Goal: Task Accomplishment & Management: Complete application form

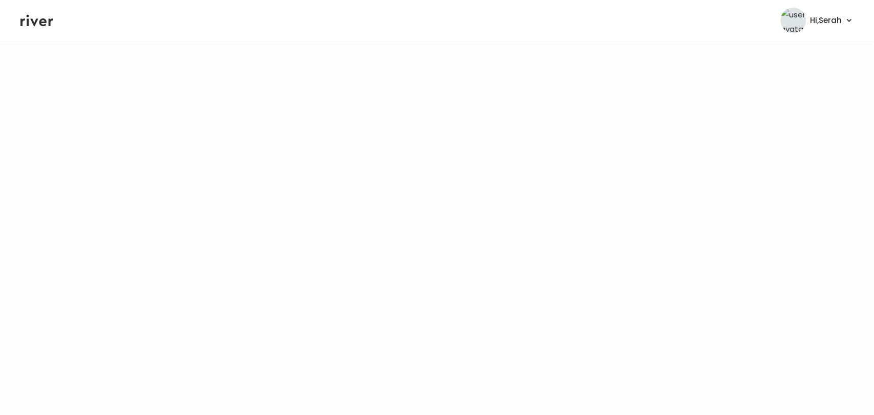
click at [29, 22] on icon at bounding box center [36, 20] width 33 height 15
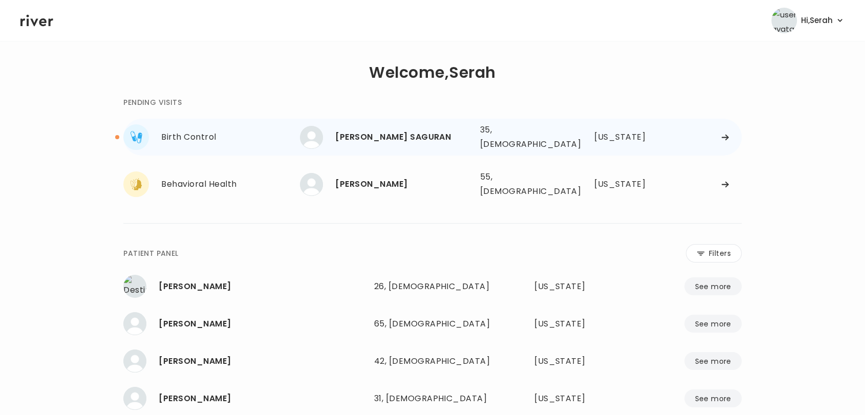
click at [358, 133] on div "MARYGRACE SAGURAN" at bounding box center [403, 137] width 136 height 14
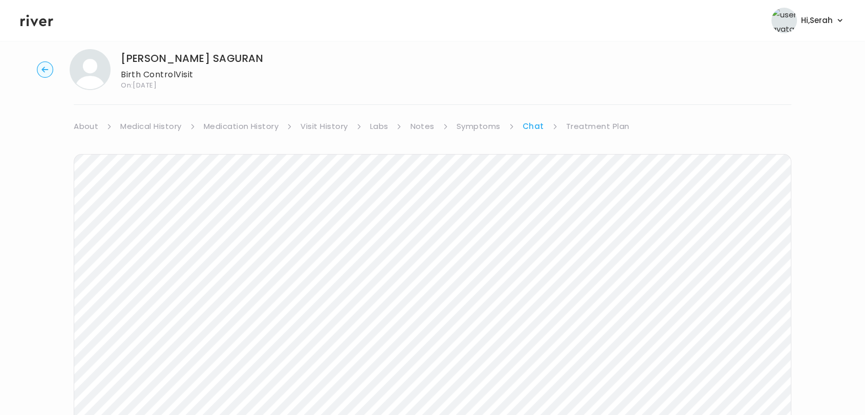
scroll to position [154, 0]
click at [37, 19] on icon at bounding box center [36, 21] width 33 height 12
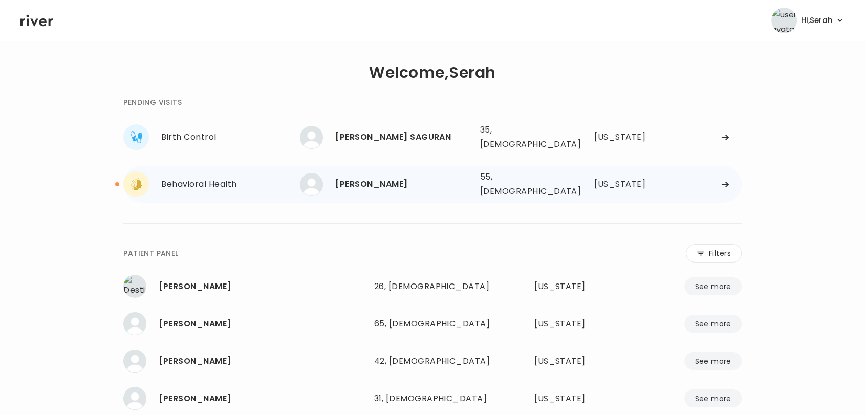
click at [360, 177] on div "Raquel Shelby" at bounding box center [403, 184] width 136 height 14
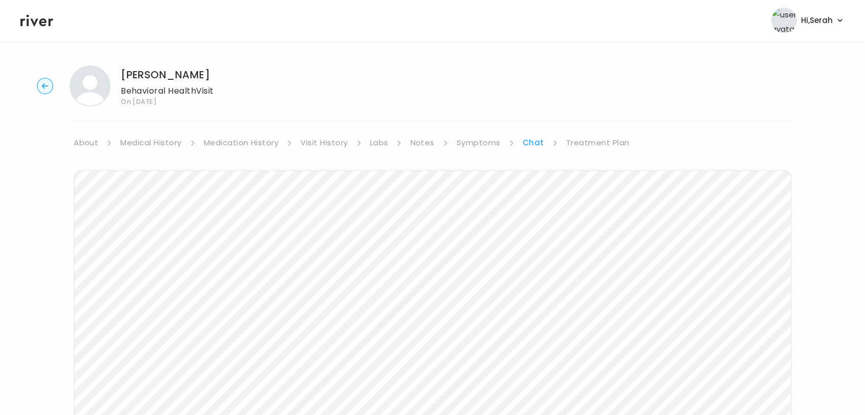
click at [33, 25] on icon at bounding box center [36, 21] width 33 height 12
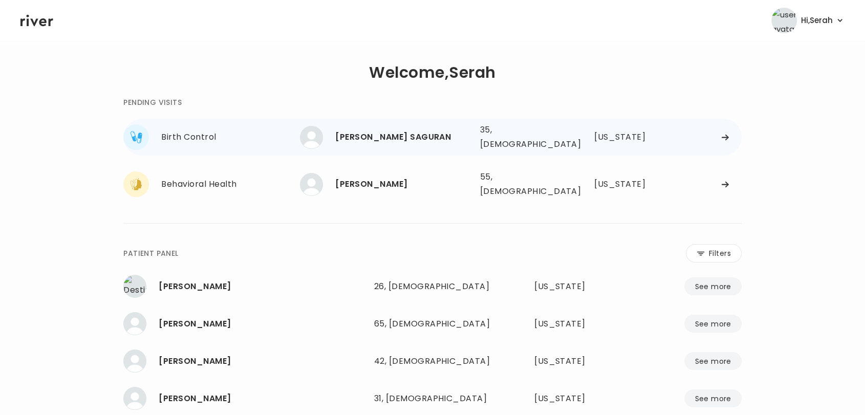
click at [393, 139] on div "MARYGRACE SAGURAN" at bounding box center [403, 137] width 136 height 14
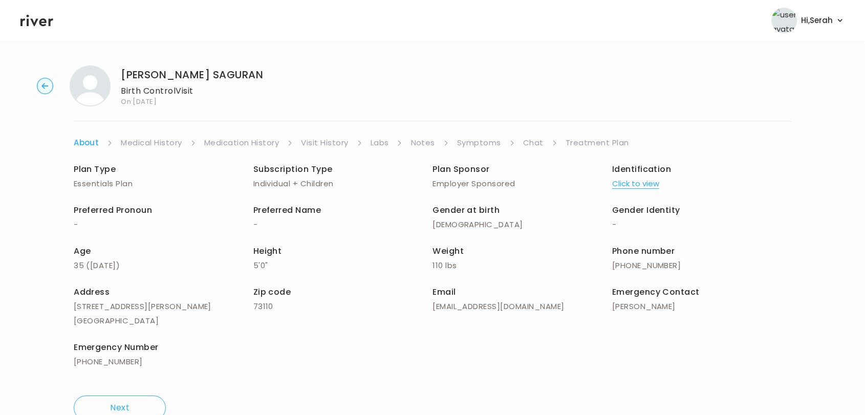
click at [585, 143] on link "Treatment Plan" at bounding box center [596, 143] width 63 height 14
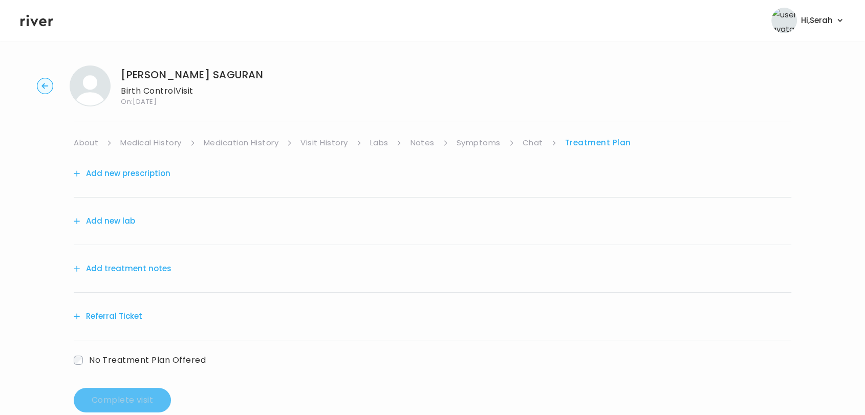
click at [150, 169] on button "Add new prescription" at bounding box center [122, 173] width 97 height 14
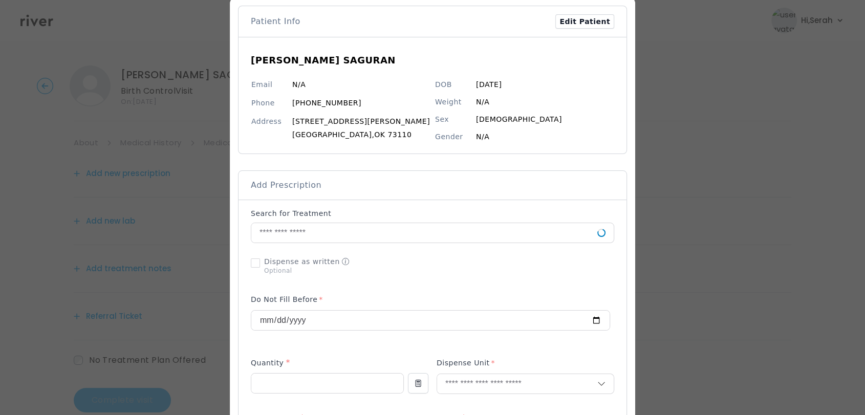
scroll to position [49, 0]
click at [320, 232] on input "text" at bounding box center [424, 235] width 346 height 19
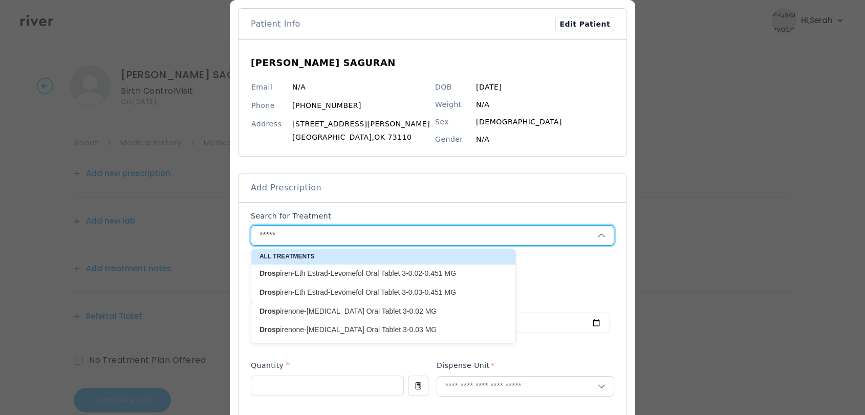
click at [355, 313] on p "Drosp irenone-Ethinyl Estradiol Oral Tablet 3-0.02 MG" at bounding box center [376, 312] width 235 height 10
type input "**********"
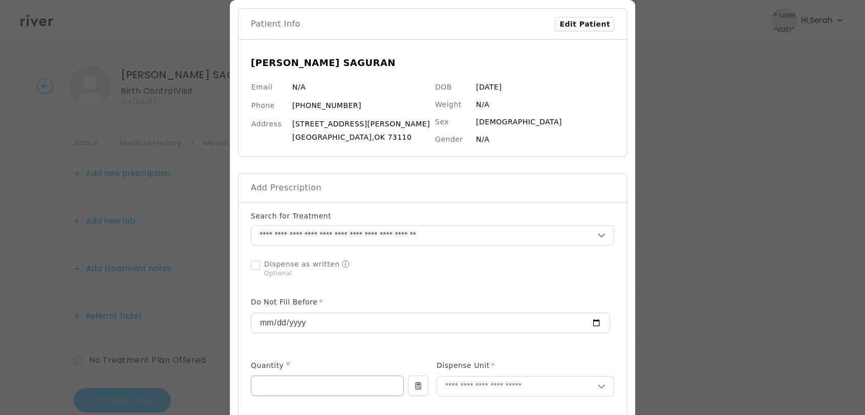
click at [321, 388] on input "number" at bounding box center [327, 385] width 152 height 19
type input "**"
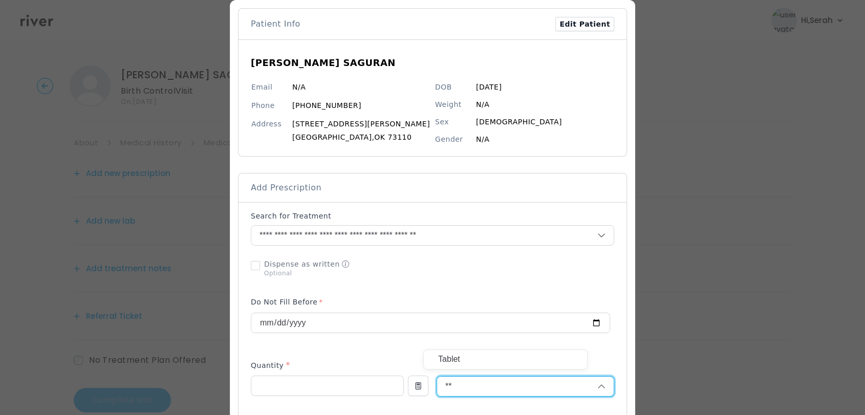
type input "**"
click at [478, 360] on p "Tablet" at bounding box center [505, 359] width 135 height 15
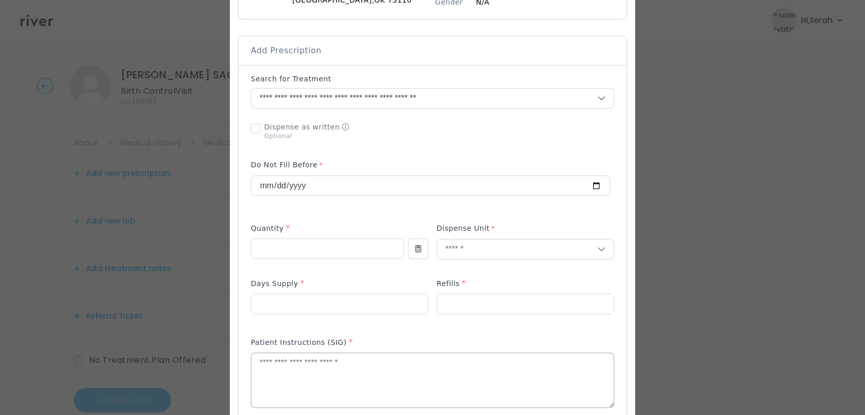
scroll to position [217, 0]
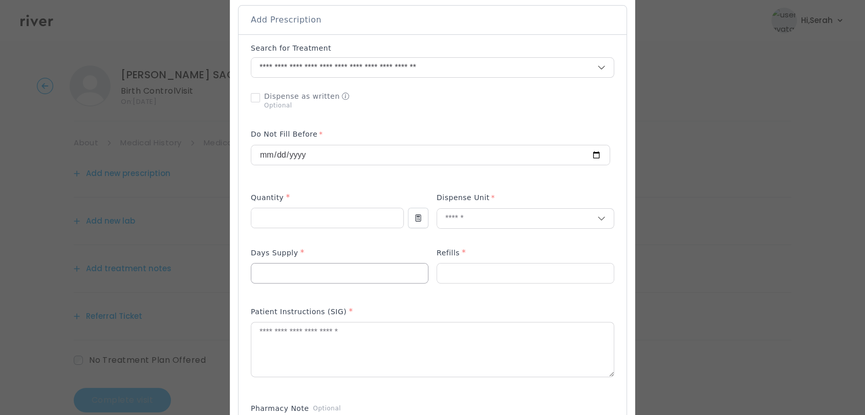
click at [343, 273] on input "number" at bounding box center [339, 273] width 177 height 19
type input "**"
click at [451, 277] on input "number" at bounding box center [525, 273] width 177 height 19
type input "*"
click at [422, 309] on div "Patient Instructions (SIG) *" at bounding box center [432, 314] width 363 height 16
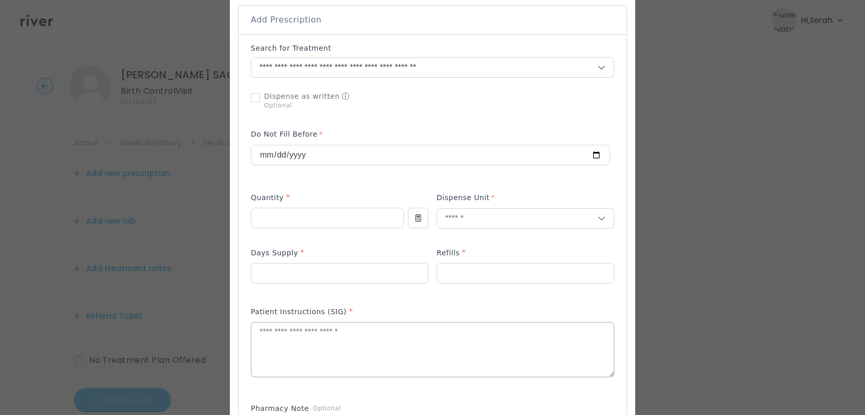
click at [412, 337] on textarea at bounding box center [432, 349] width 362 height 54
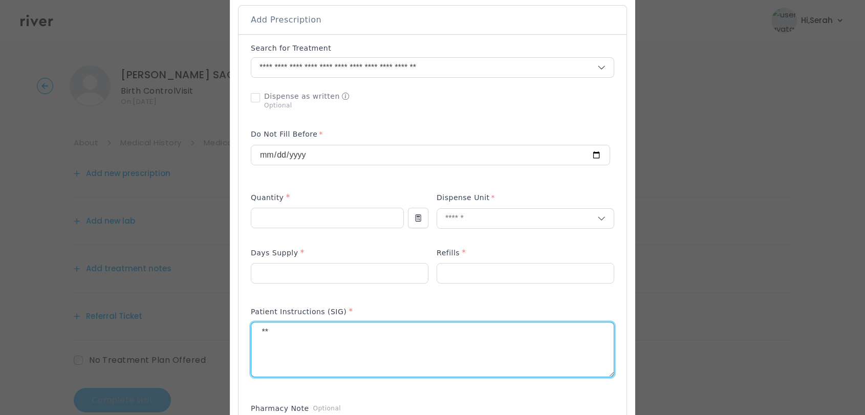
type textarea "*"
type textarea "**********"
click at [391, 303] on div "Patient Instructions (SIG) *" at bounding box center [432, 347] width 363 height 92
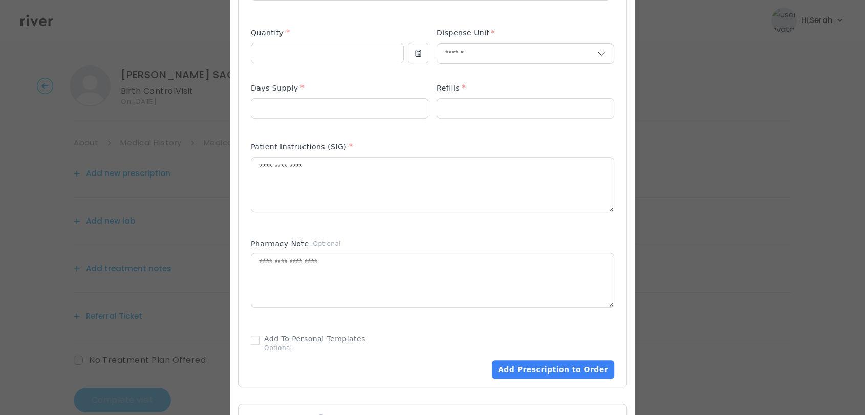
scroll to position [393, 0]
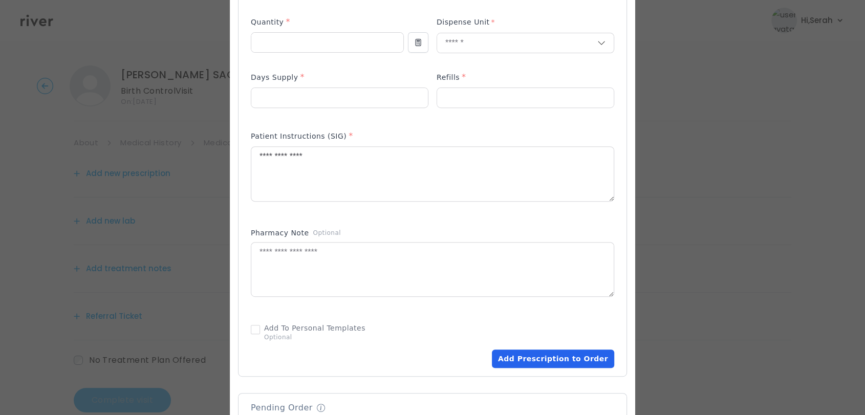
click at [521, 359] on button "Add Prescription to Order" at bounding box center [553, 359] width 122 height 18
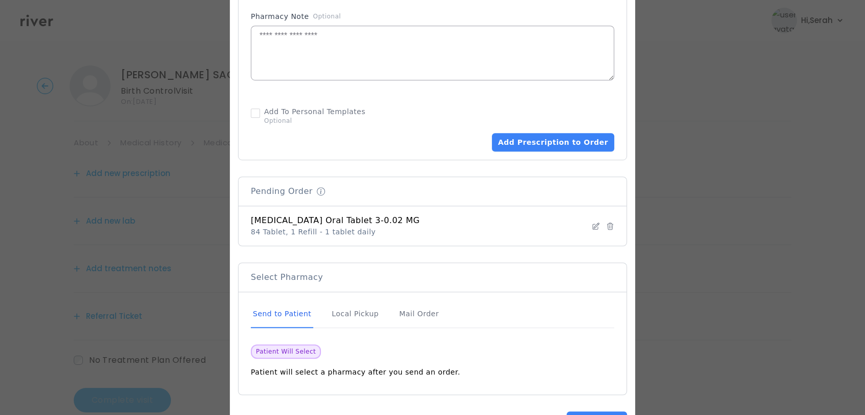
scroll to position [647, 0]
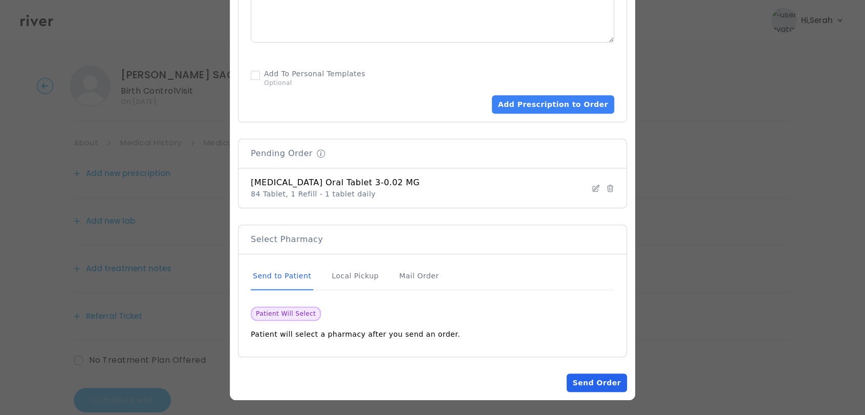
click at [582, 376] on button "Send Order" at bounding box center [597, 383] width 60 height 18
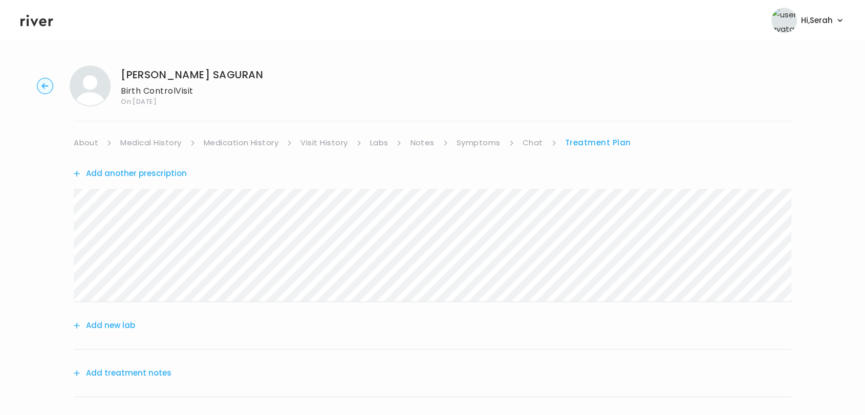
click at [524, 143] on link "Chat" at bounding box center [533, 143] width 20 height 14
click at [613, 147] on link "Treatment Plan" at bounding box center [597, 143] width 63 height 14
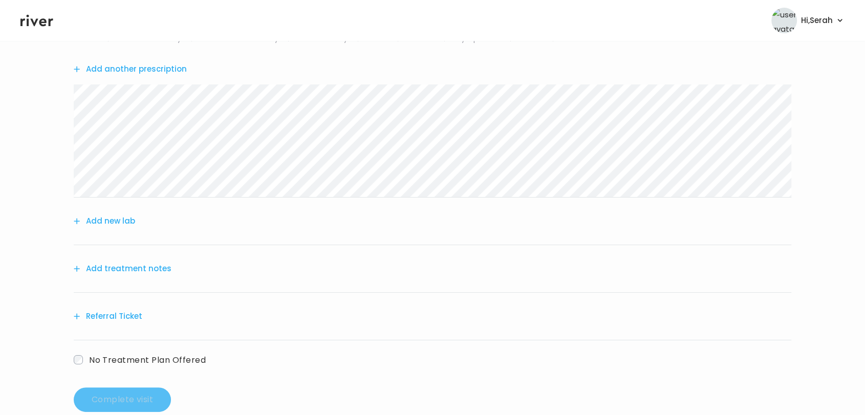
click at [141, 265] on button "Add treatment notes" at bounding box center [123, 269] width 98 height 14
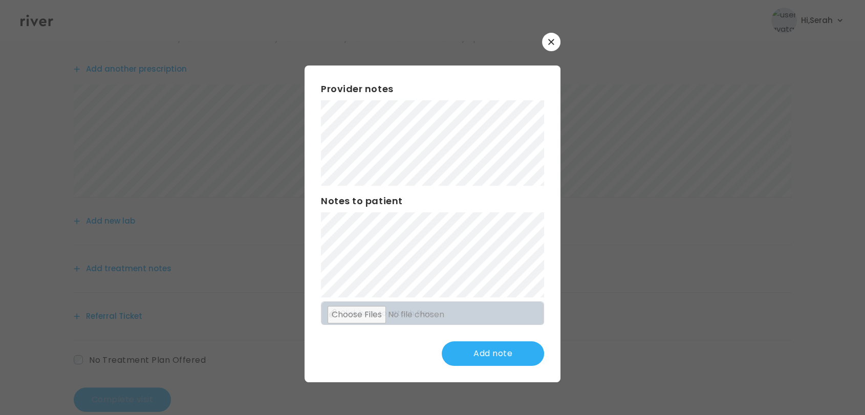
click at [358, 339] on div "Provider notes Notes to patient Click here to attach files Add note" at bounding box center [432, 224] width 256 height 316
click at [478, 363] on button "Update note" at bounding box center [493, 353] width 102 height 25
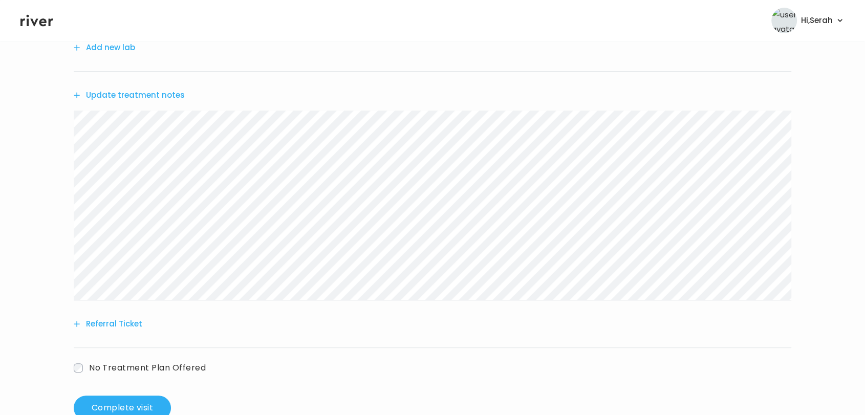
scroll to position [284, 0]
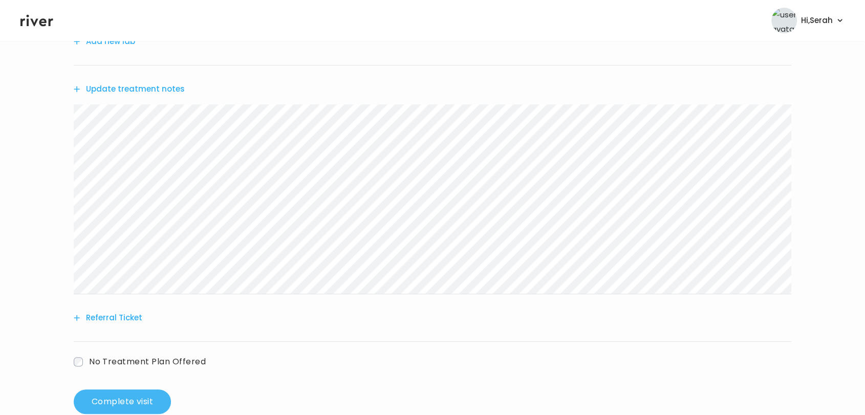
click at [154, 395] on button "Complete visit" at bounding box center [122, 401] width 97 height 25
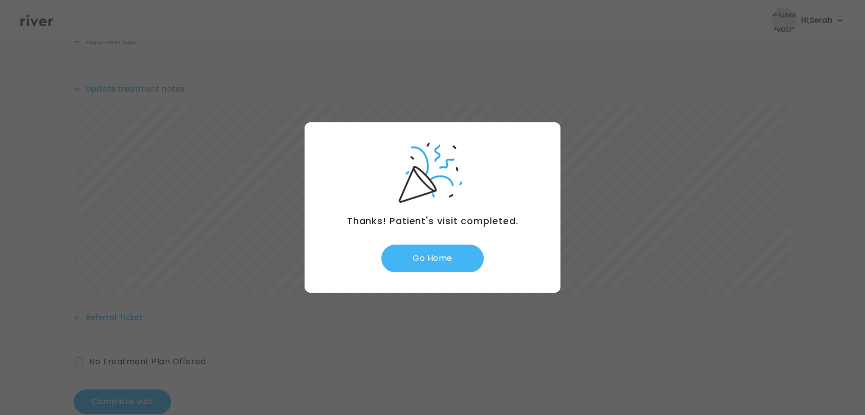
click at [438, 255] on button "Go Home" at bounding box center [432, 259] width 102 height 28
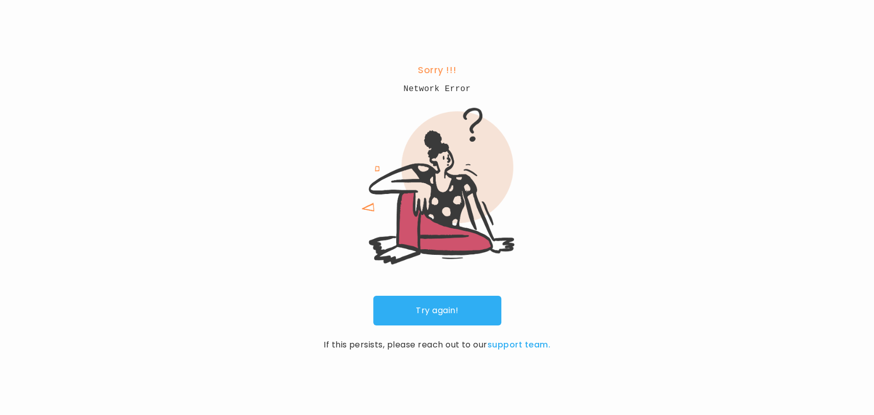
click at [436, 311] on link "Try again!" at bounding box center [437, 311] width 128 height 30
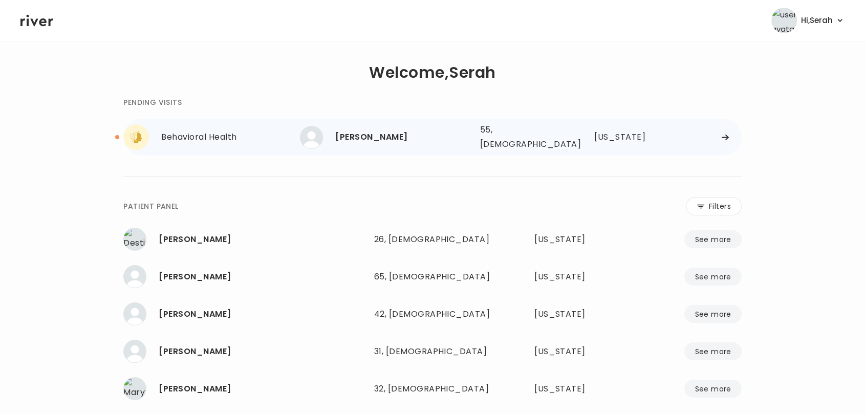
click at [407, 121] on div "Raquel Shelby 55, Female See more 55, Female Colorado" at bounding box center [521, 137] width 442 height 33
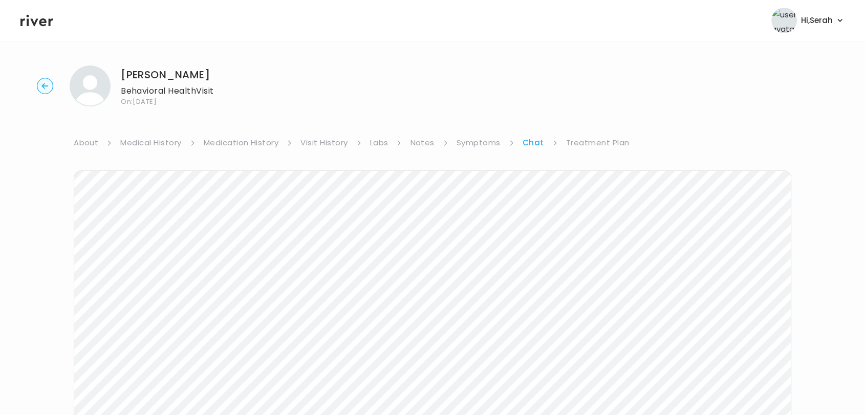
click at [577, 147] on link "Treatment Plan" at bounding box center [597, 143] width 63 height 14
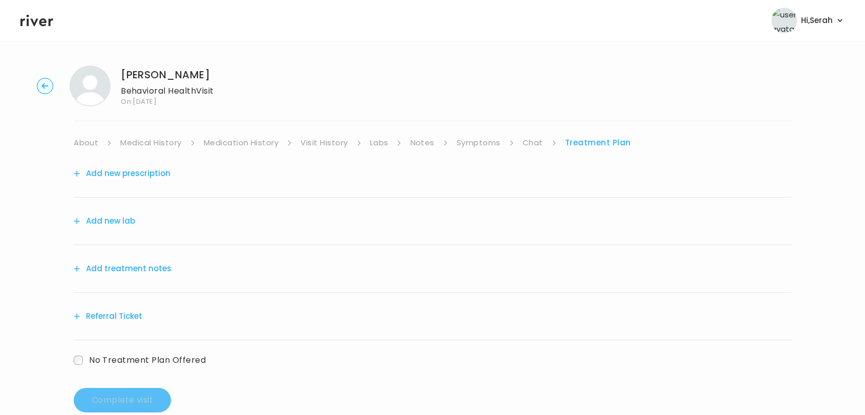
click at [128, 179] on button "Add new prescription" at bounding box center [122, 173] width 97 height 14
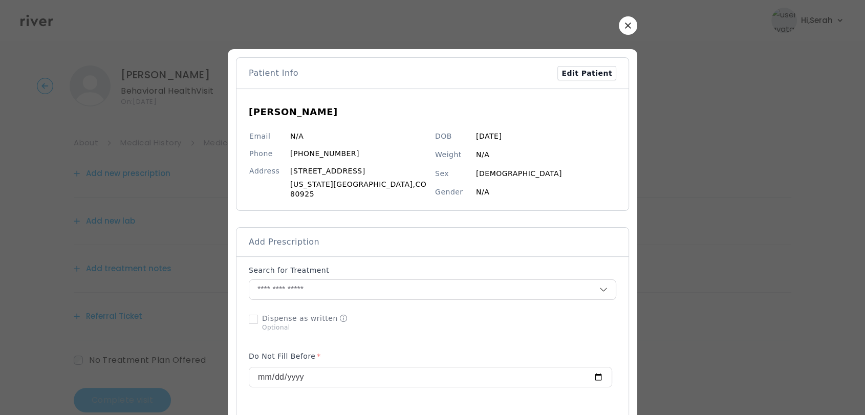
click at [128, 179] on div at bounding box center [432, 207] width 865 height 415
click at [619, 21] on button "button" at bounding box center [628, 25] width 18 height 18
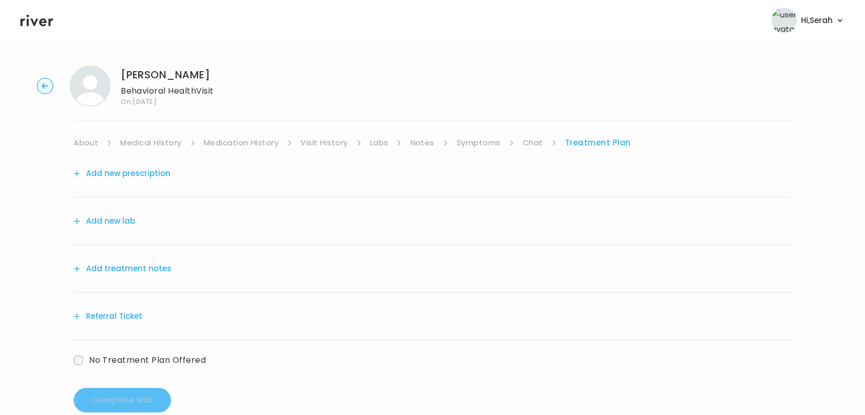
click at [470, 144] on link "Symptoms" at bounding box center [478, 143] width 44 height 14
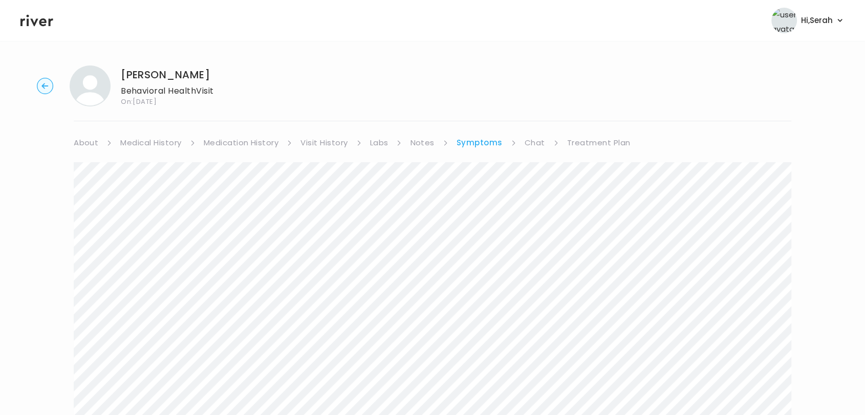
click at [599, 142] on link "Treatment Plan" at bounding box center [598, 143] width 63 height 14
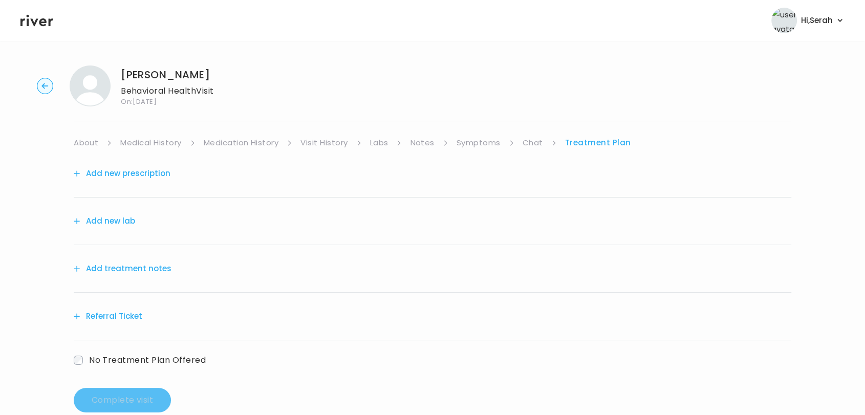
click at [125, 270] on button "Add treatment notes" at bounding box center [123, 269] width 98 height 14
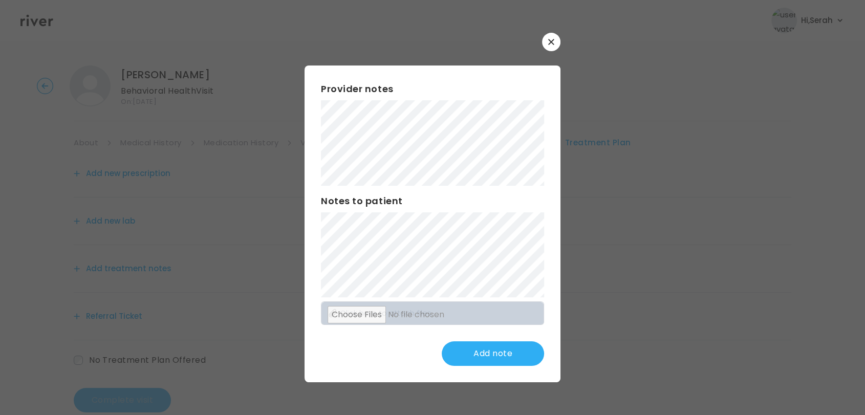
scroll to position [21, 0]
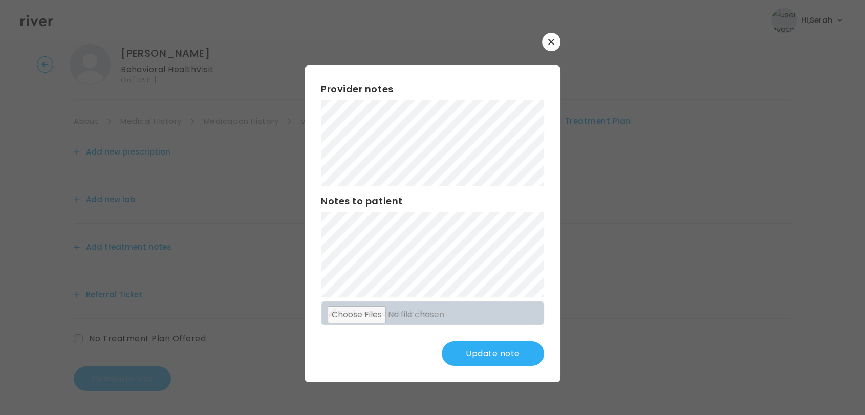
click at [472, 345] on button "Update note" at bounding box center [493, 353] width 102 height 25
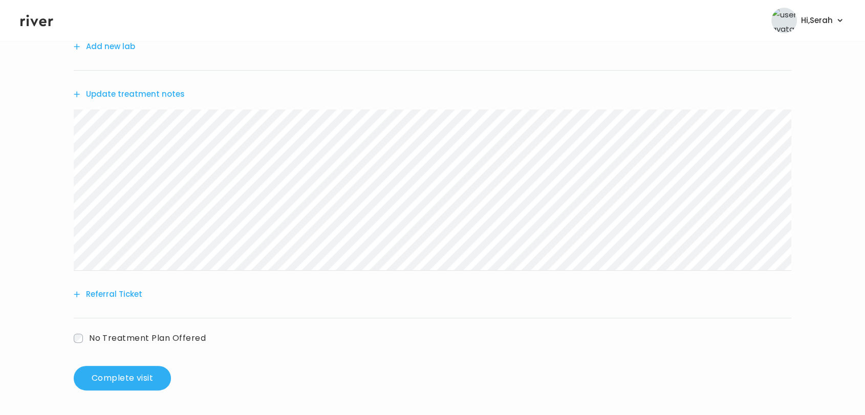
scroll to position [0, 0]
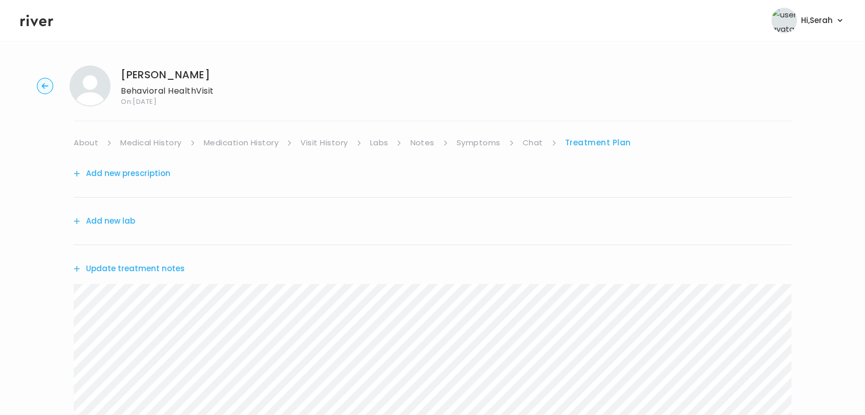
click at [471, 142] on link "Symptoms" at bounding box center [478, 143] width 44 height 14
click at [574, 136] on link "Treatment Plan" at bounding box center [598, 143] width 63 height 14
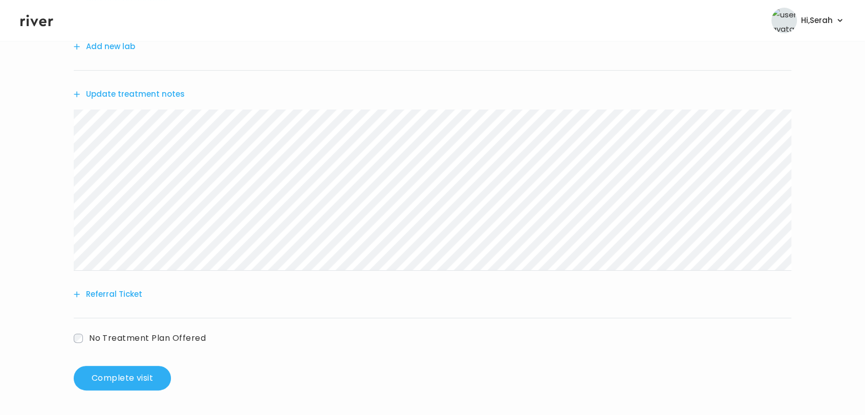
click at [115, 302] on div "Referral Ticket" at bounding box center [432, 295] width 717 height 48
click at [122, 298] on button "Referral Ticket" at bounding box center [108, 294] width 69 height 14
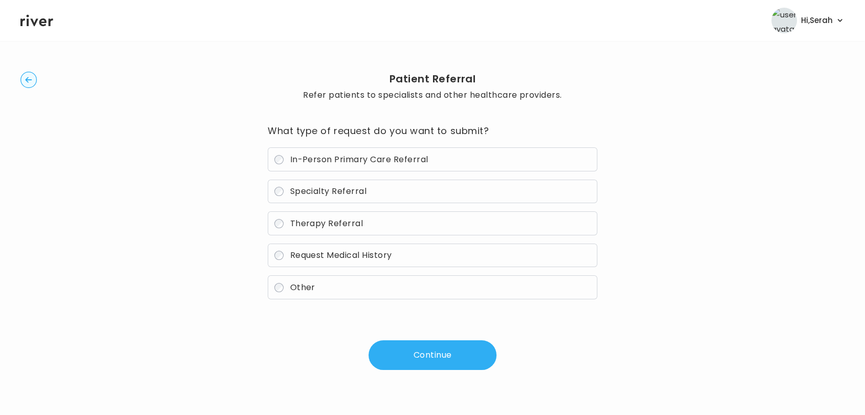
scroll to position [15, 0]
click at [323, 229] on label "Therapy Referral" at bounding box center [433, 223] width 330 height 24
click at [419, 361] on button "Continue" at bounding box center [432, 355] width 128 height 30
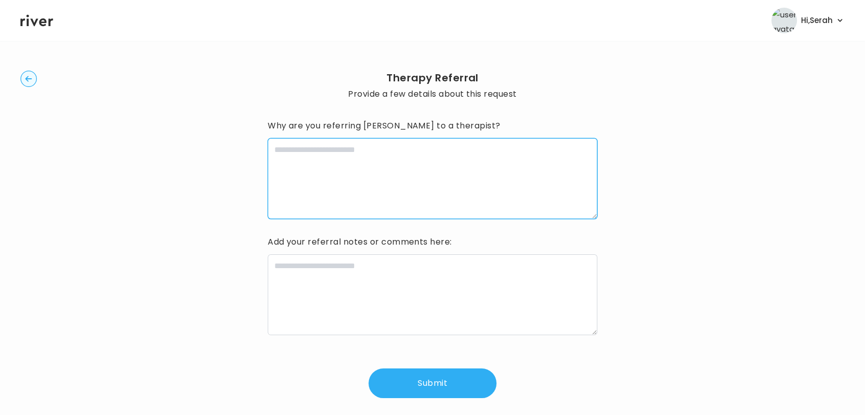
click at [348, 182] on textarea at bounding box center [433, 178] width 330 height 81
type textarea "*"
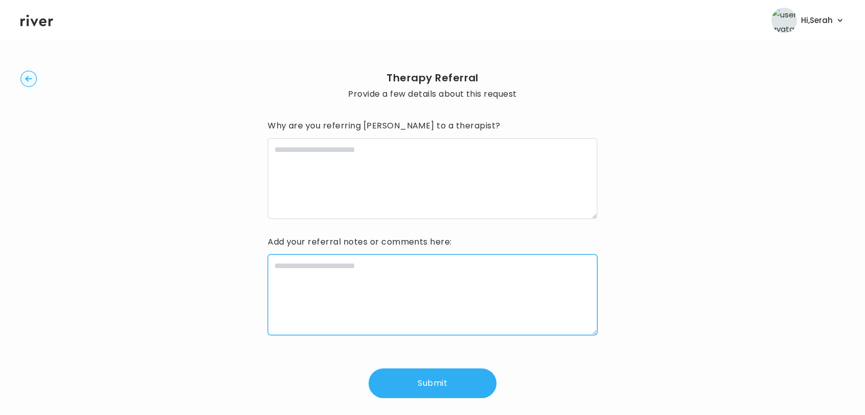
click at [357, 325] on textarea at bounding box center [433, 294] width 330 height 81
click at [340, 300] on textarea at bounding box center [433, 294] width 330 height 81
click at [272, 268] on textarea "**********" at bounding box center [433, 294] width 330 height 81
click at [335, 264] on textarea "**********" at bounding box center [433, 294] width 330 height 81
click at [340, 265] on textarea "**********" at bounding box center [433, 294] width 330 height 81
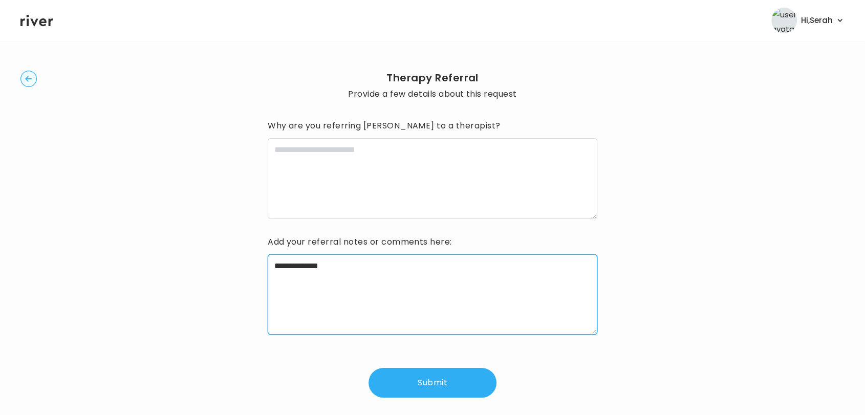
click at [303, 265] on textarea "**********" at bounding box center [433, 294] width 330 height 81
click at [338, 268] on textarea "**********" at bounding box center [433, 294] width 330 height 81
click at [319, 267] on textarea "**********" at bounding box center [433, 294] width 330 height 81
click at [385, 273] on textarea "**********" at bounding box center [433, 294] width 330 height 81
type textarea "**********"
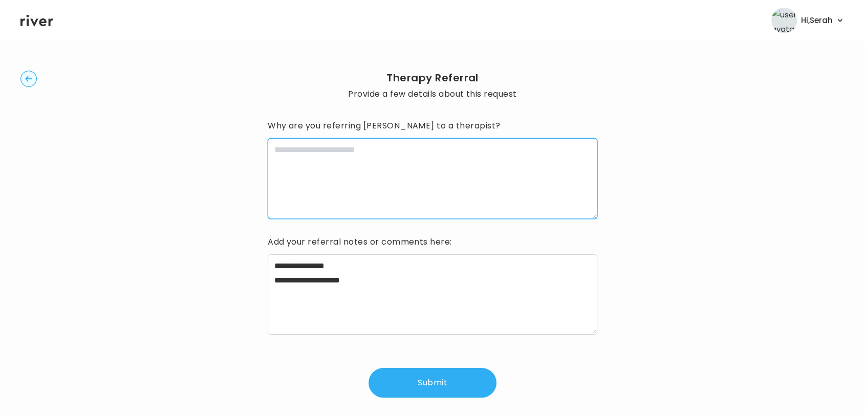
click at [360, 196] on textarea at bounding box center [433, 178] width 330 height 81
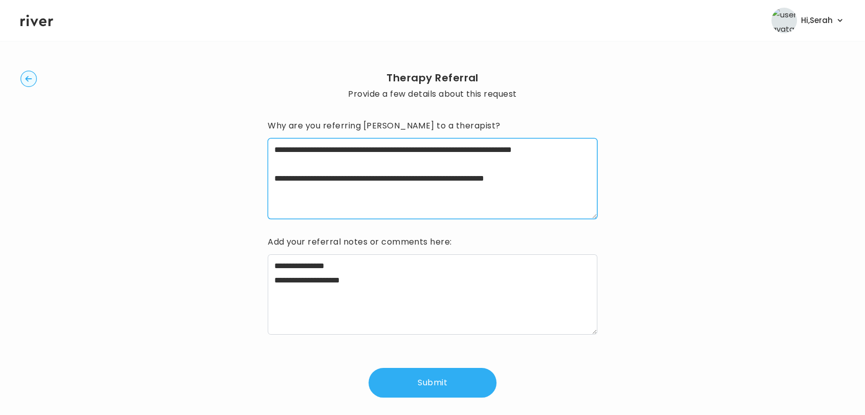
type textarea "**********"
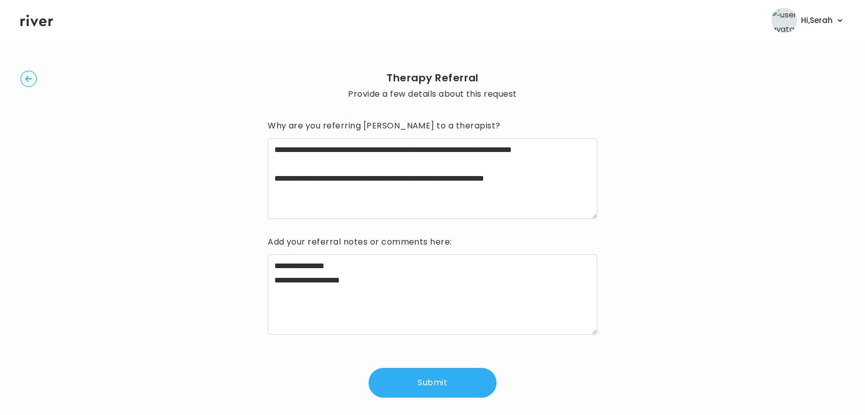
click at [409, 389] on button "Submit" at bounding box center [432, 383] width 128 height 30
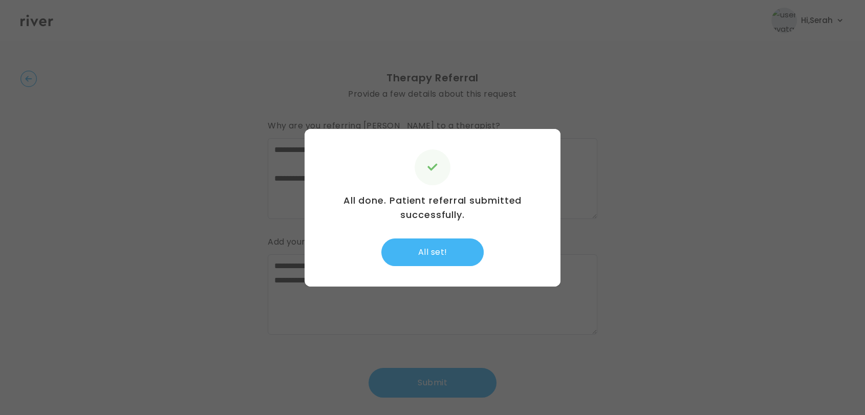
click at [433, 251] on button "All set!" at bounding box center [432, 252] width 102 height 28
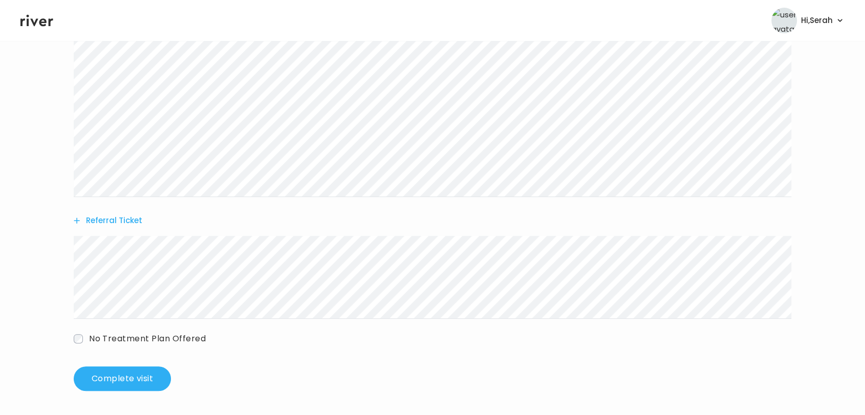
scroll to position [249, 0]
click at [109, 391] on div "Raquel Shelby Behavioral Health Visit On: 27 Sep 2025 About Medical History Med…" at bounding box center [432, 104] width 865 height 590
click at [126, 373] on button "Complete visit" at bounding box center [122, 378] width 97 height 25
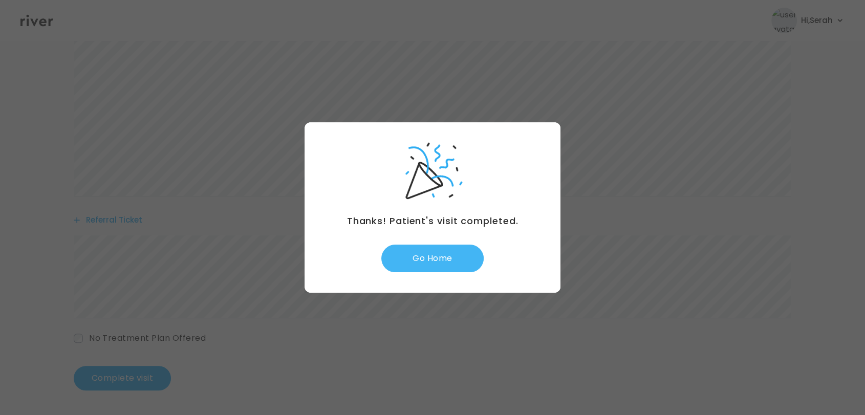
click at [441, 255] on button "Go Home" at bounding box center [432, 259] width 102 height 28
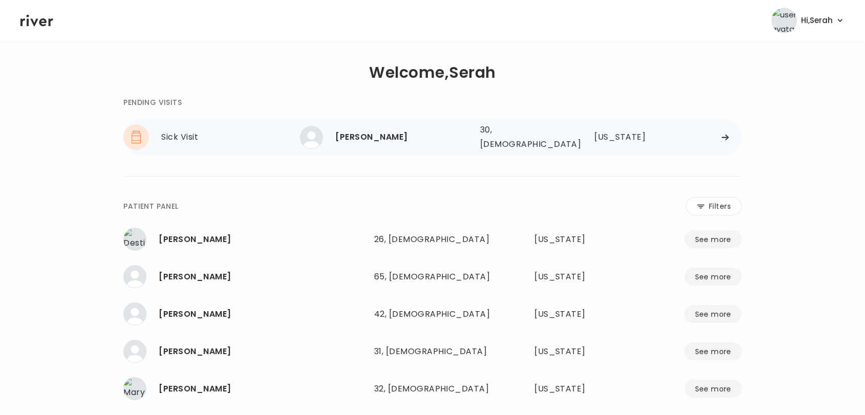
click at [401, 140] on div "[PERSON_NAME]" at bounding box center [403, 137] width 136 height 14
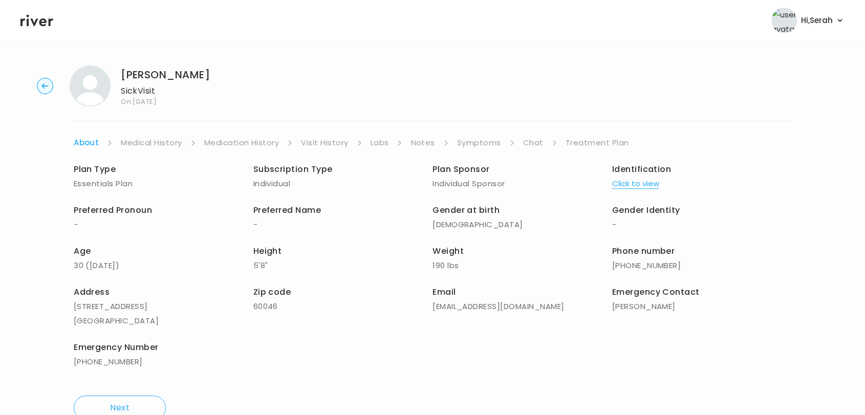
click at [476, 141] on link "Symptoms" at bounding box center [479, 143] width 44 height 14
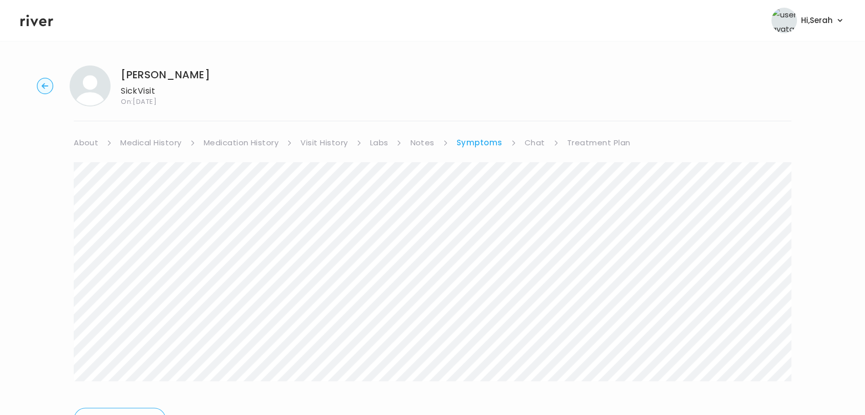
scroll to position [55, 0]
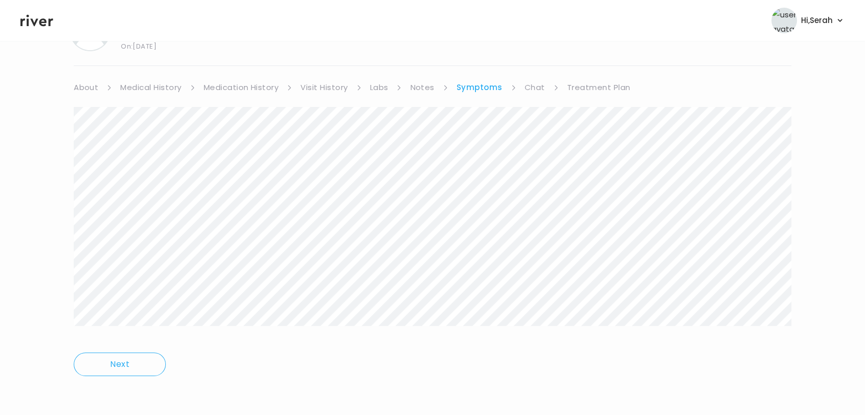
click at [532, 86] on link "Chat" at bounding box center [535, 87] width 20 height 14
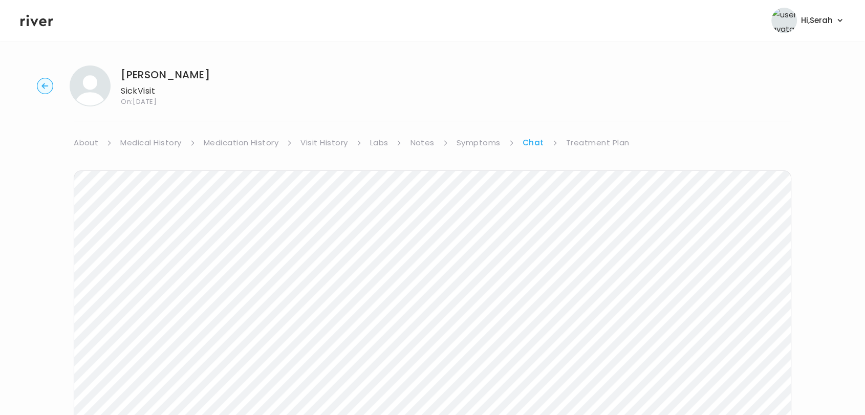
click at [154, 147] on link "Medical History" at bounding box center [150, 143] width 61 height 14
click at [154, 147] on link "Medical History" at bounding box center [152, 143] width 65 height 14
click at [88, 145] on link "About" at bounding box center [86, 143] width 25 height 14
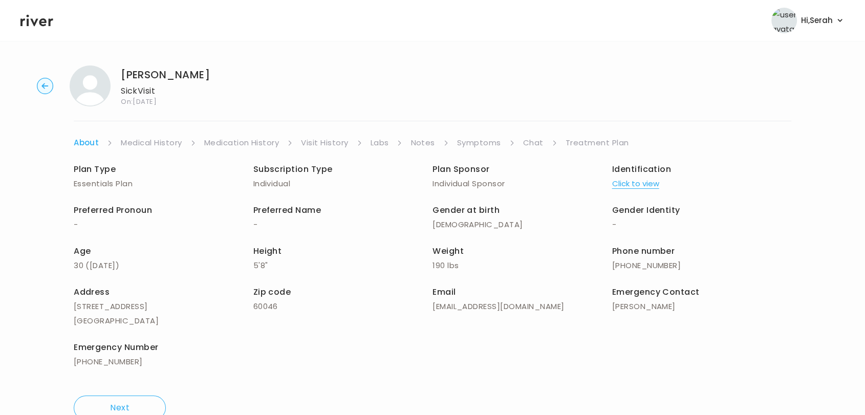
click at [526, 143] on link "Chat" at bounding box center [533, 143] width 20 height 14
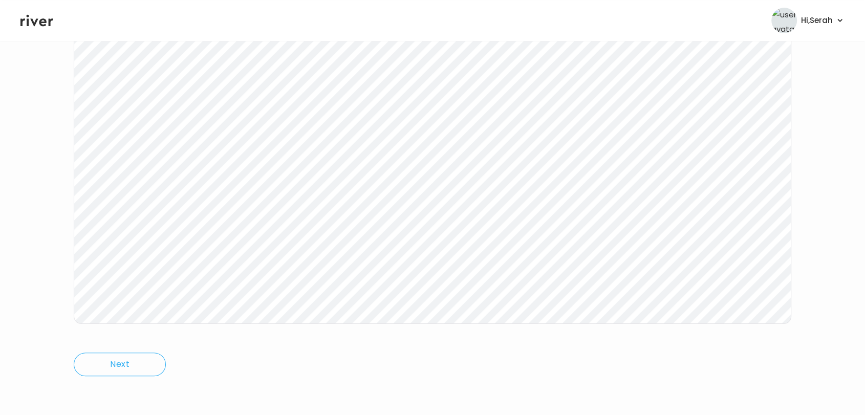
scroll to position [153, 0]
click at [47, 24] on icon at bounding box center [36, 20] width 33 height 15
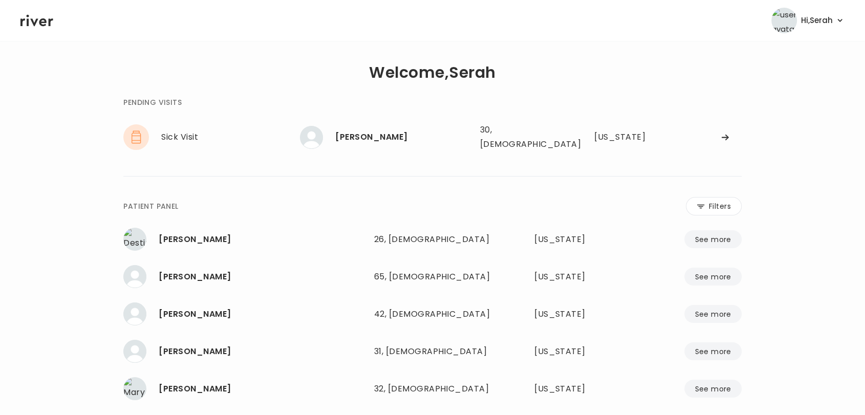
click at [43, 26] on icon at bounding box center [36, 21] width 33 height 12
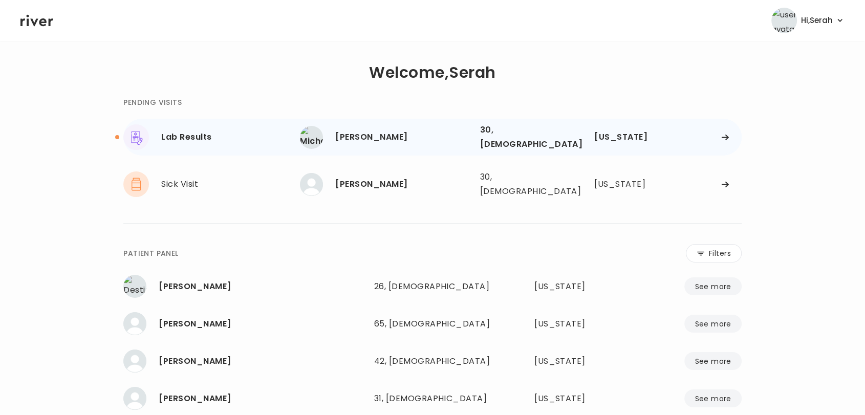
click at [363, 138] on div "Michael Speid" at bounding box center [403, 137] width 136 height 14
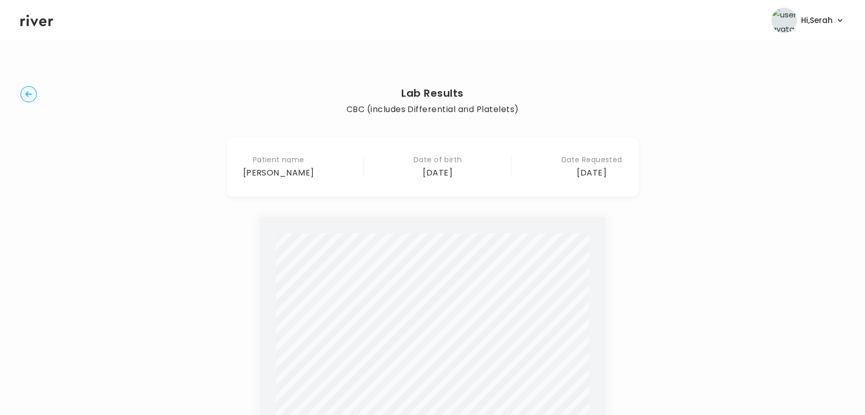
scroll to position [180, 0]
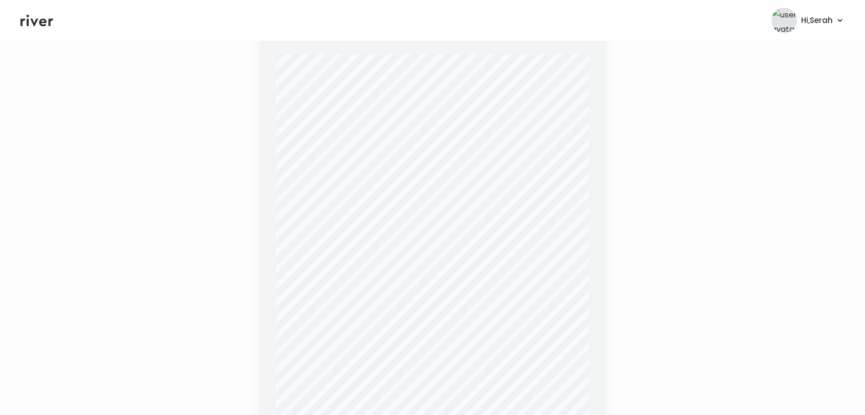
click at [34, 20] on icon at bounding box center [36, 20] width 33 height 15
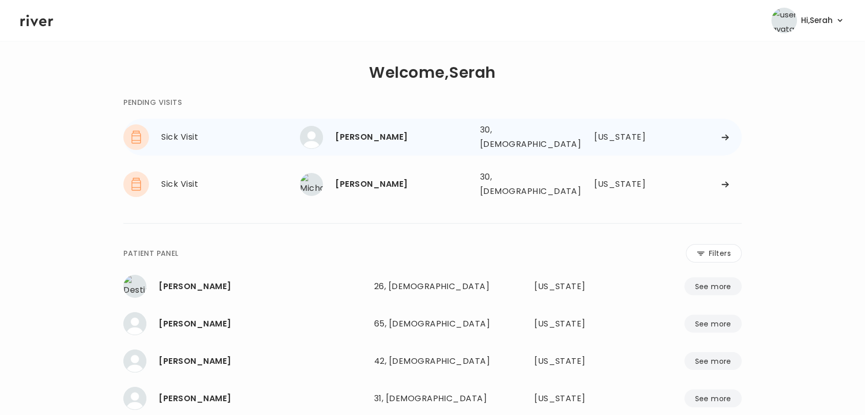
click at [483, 133] on div "30, [DEMOGRAPHIC_DATA]" at bounding box center [521, 137] width 82 height 29
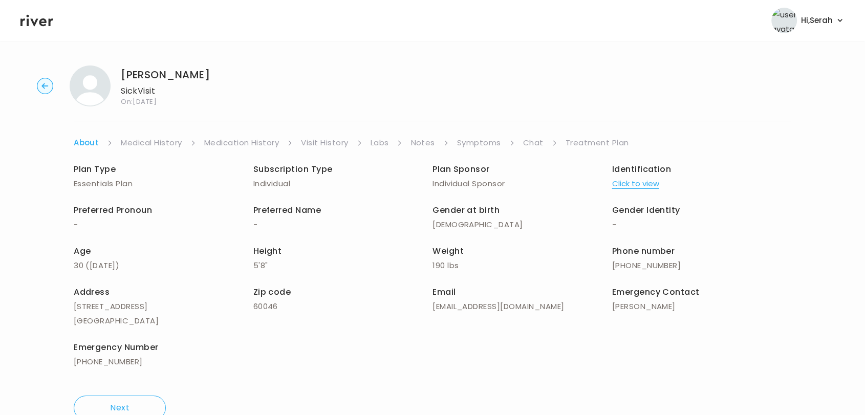
click at [535, 144] on link "Chat" at bounding box center [533, 143] width 20 height 14
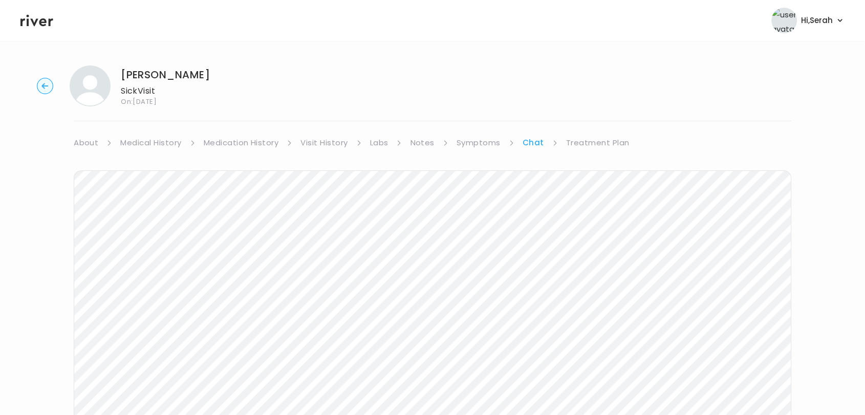
click at [577, 147] on link "Treatment Plan" at bounding box center [597, 143] width 63 height 14
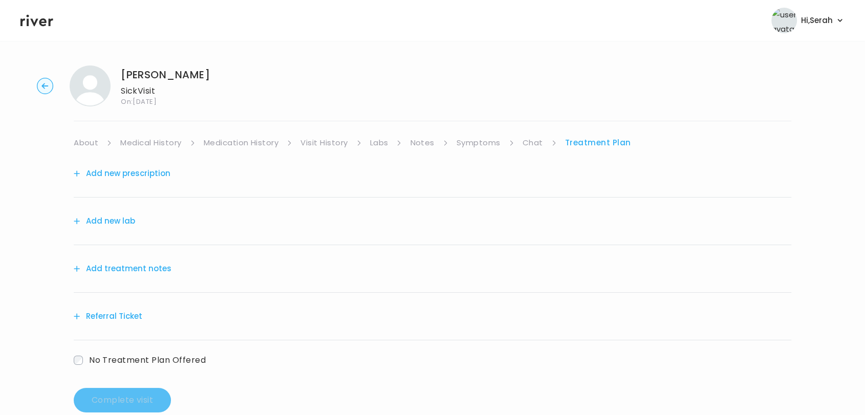
scroll to position [21, 0]
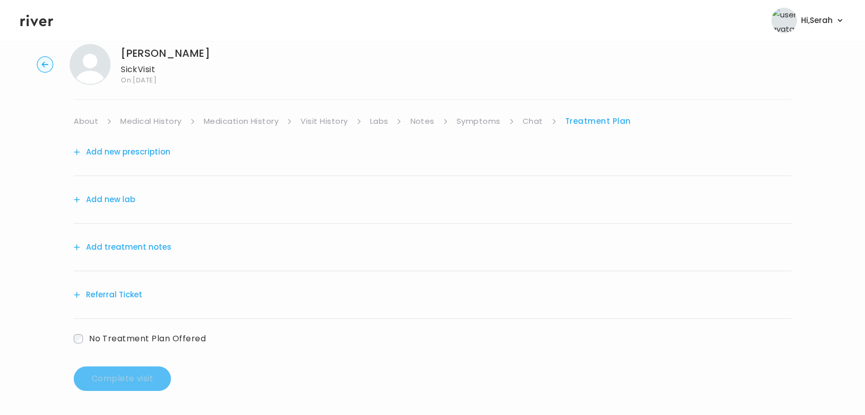
click at [132, 244] on button "Add treatment notes" at bounding box center [123, 247] width 98 height 14
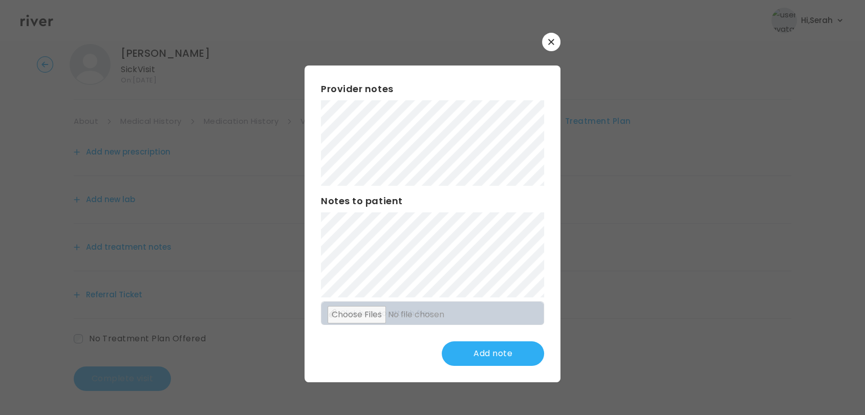
click at [541, 35] on div at bounding box center [432, 42] width 256 height 18
click at [552, 40] on icon "button" at bounding box center [551, 42] width 6 height 6
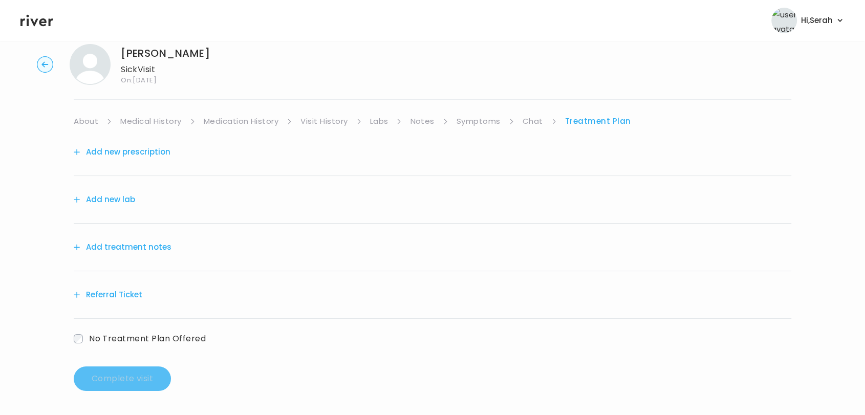
click at [38, 29] on header "Hi, Serah Profile Logout" at bounding box center [432, 20] width 865 height 41
click at [40, 20] on icon at bounding box center [36, 21] width 33 height 12
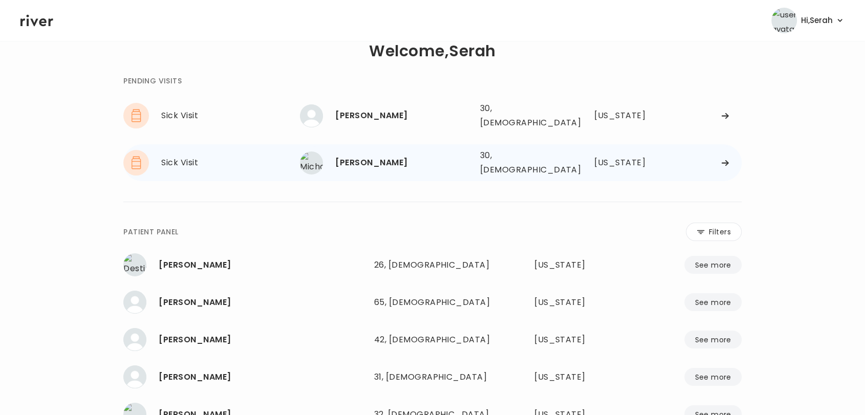
click at [365, 160] on div "Michael Speid" at bounding box center [403, 163] width 136 height 14
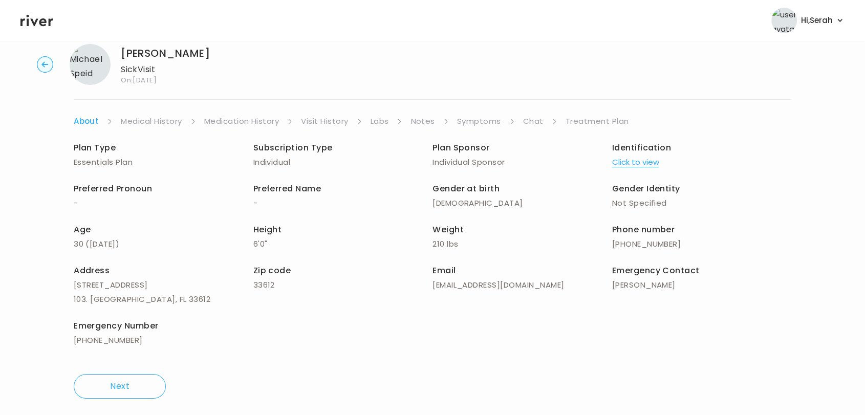
click at [584, 118] on link "Treatment Plan" at bounding box center [596, 121] width 63 height 14
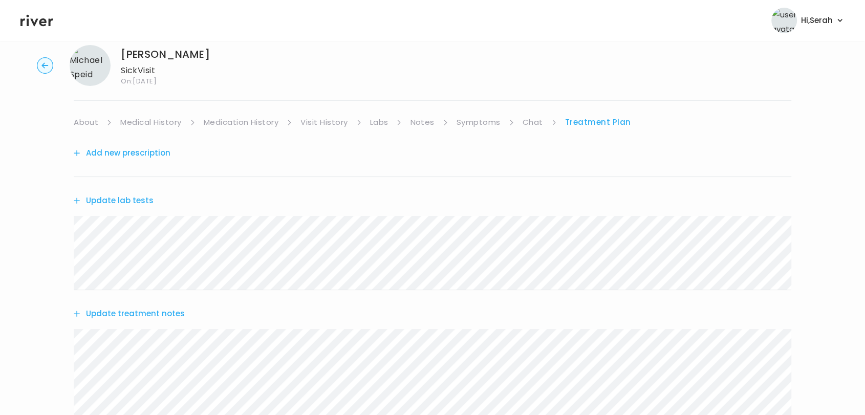
scroll to position [21, 0]
click at [156, 311] on button "Update treatment notes" at bounding box center [129, 313] width 111 height 14
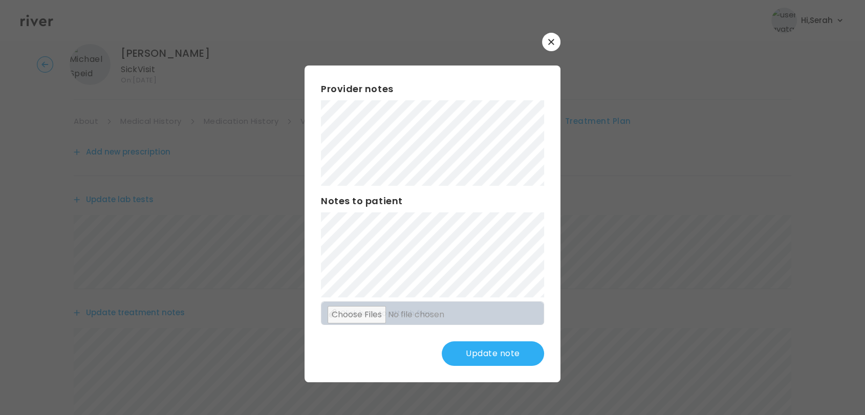
scroll to position [15, 0]
click at [545, 315] on div "Provider notes Notes to patient Click here to attach files Update note" at bounding box center [432, 224] width 256 height 316
click at [482, 351] on button "Update note" at bounding box center [493, 353] width 102 height 25
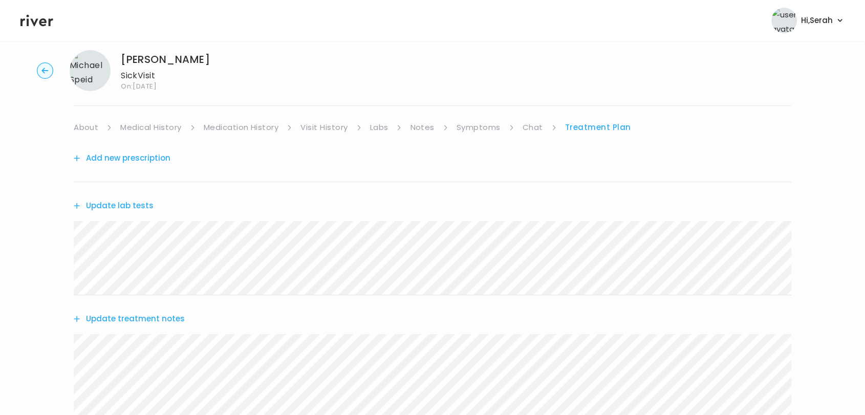
scroll to position [197, 0]
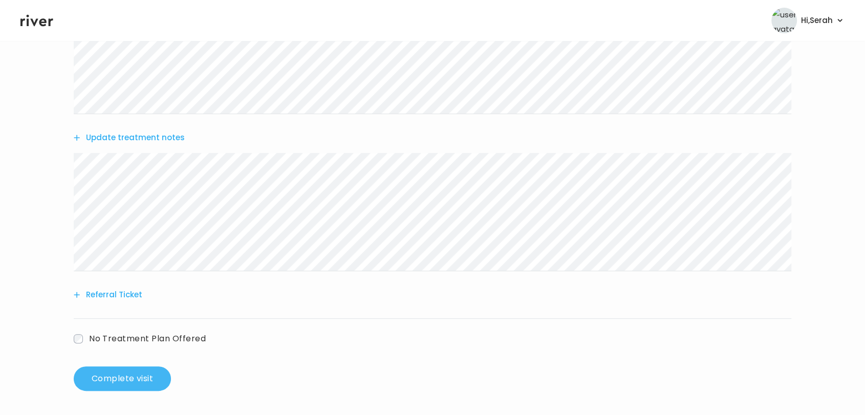
click at [132, 378] on button "Complete visit" at bounding box center [122, 378] width 97 height 25
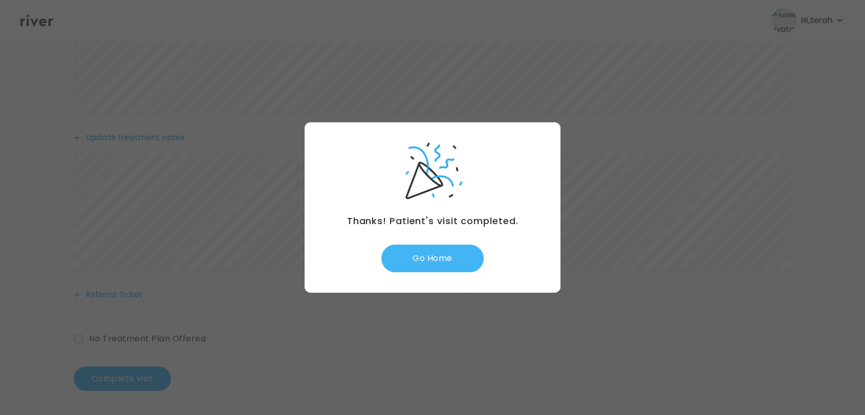
click at [443, 256] on button "Go Home" at bounding box center [432, 259] width 102 height 28
